Goal: Check status: Check status

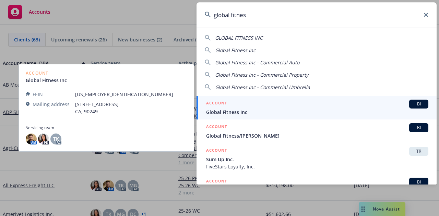
type input "global fitnes"
click at [235, 112] on span "Global Fitness Inc" at bounding box center [317, 112] width 222 height 7
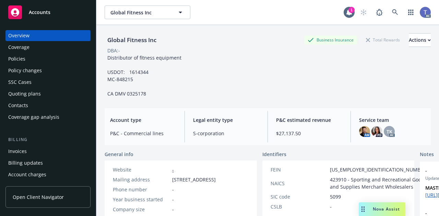
click at [31, 91] on div "Quoting plans" at bounding box center [24, 93] width 33 height 11
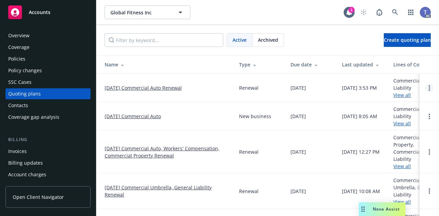
click at [425, 88] on link "Open options" at bounding box center [429, 88] width 8 height 8
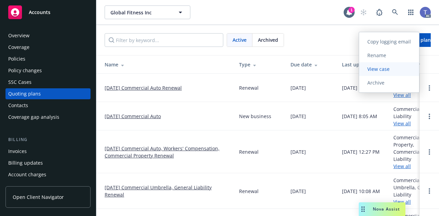
click at [385, 67] on span "View case" at bounding box center [378, 69] width 39 height 7
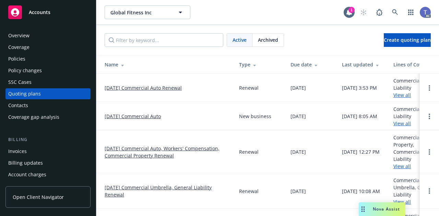
click at [219, 22] on div "Global Fitness Inc Global Fitness Inc 1 AC" at bounding box center [267, 12] width 342 height 25
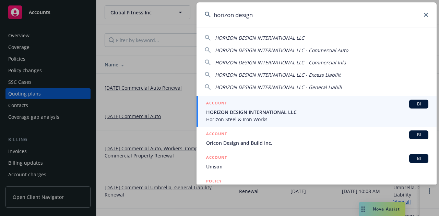
type input "horizon design"
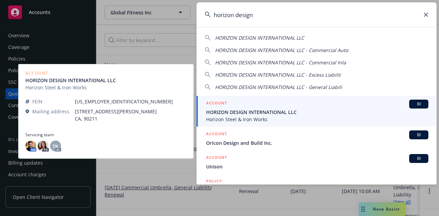
click at [256, 106] on div "ACCOUNT BI" at bounding box center [317, 104] width 222 height 9
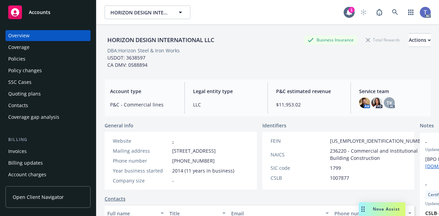
click at [37, 95] on div "Quoting plans" at bounding box center [24, 93] width 33 height 11
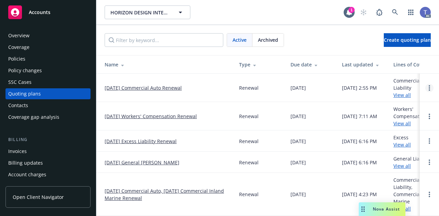
click at [425, 88] on link "Open options" at bounding box center [429, 88] width 8 height 8
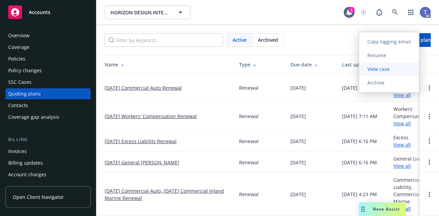
click at [372, 67] on span "View case" at bounding box center [378, 69] width 39 height 7
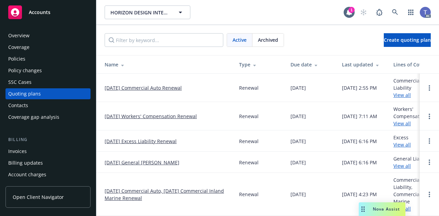
click at [44, 35] on div "Overview" at bounding box center [47, 35] width 79 height 11
